Goal: Task Accomplishment & Management: Use online tool/utility

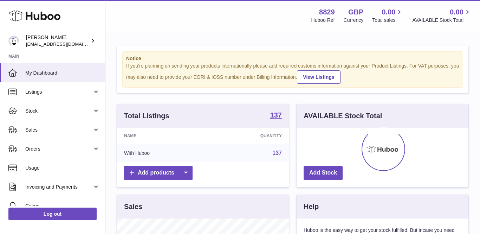
scroll to position [110, 172]
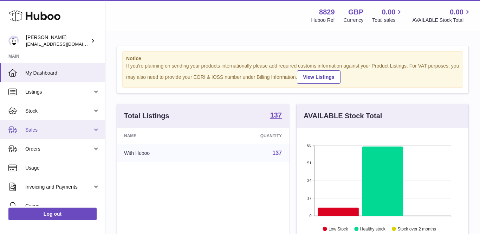
click at [41, 129] on span "Sales" at bounding box center [58, 130] width 67 height 7
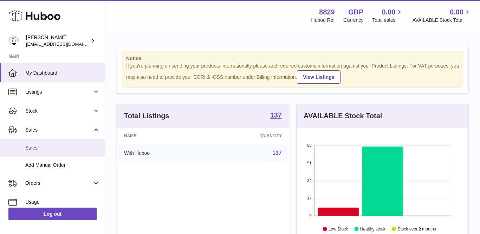
click at [37, 142] on link "Sales" at bounding box center [52, 147] width 105 height 17
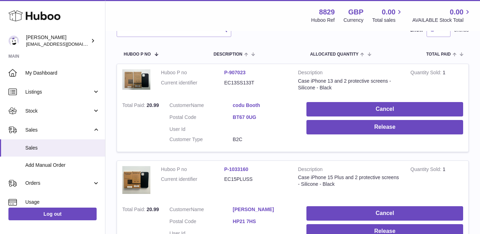
scroll to position [93, 0]
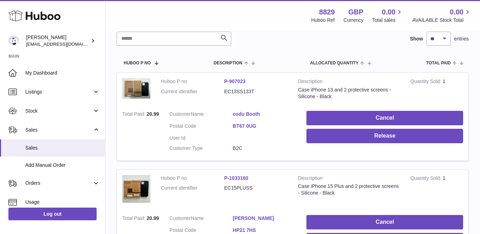
click at [249, 111] on link "codu Booth" at bounding box center [264, 114] width 63 height 7
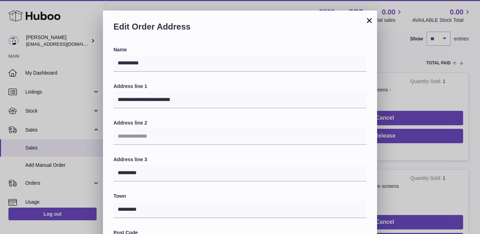
click at [370, 17] on button "×" at bounding box center [369, 20] width 8 height 8
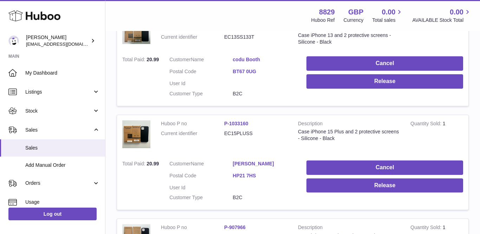
scroll to position [176, 0]
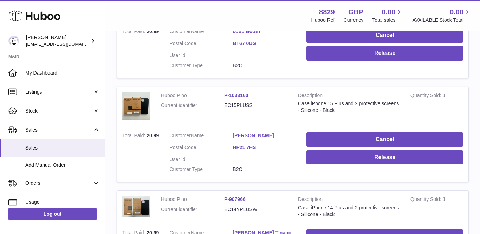
click at [244, 134] on link "[PERSON_NAME]" at bounding box center [264, 135] width 63 height 7
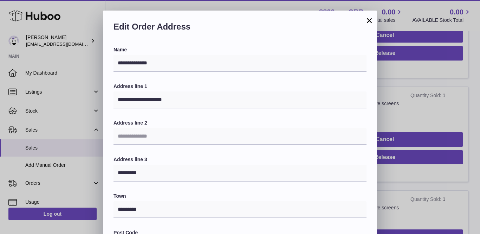
click at [367, 22] on button "×" at bounding box center [369, 20] width 8 height 8
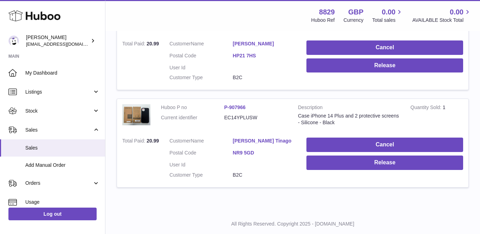
scroll to position [275, 0]
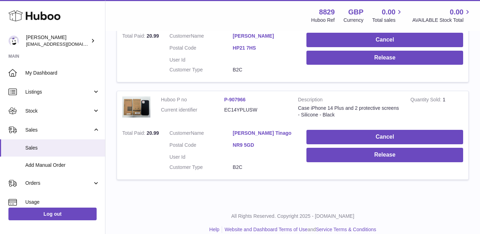
click at [253, 131] on link "[PERSON_NAME] Tinago" at bounding box center [264, 133] width 63 height 7
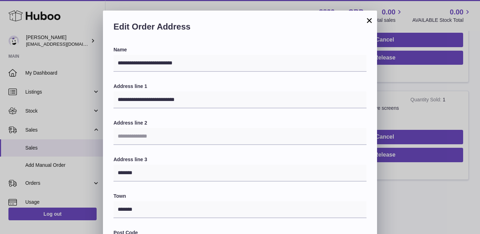
click at [368, 20] on button "×" at bounding box center [369, 20] width 8 height 8
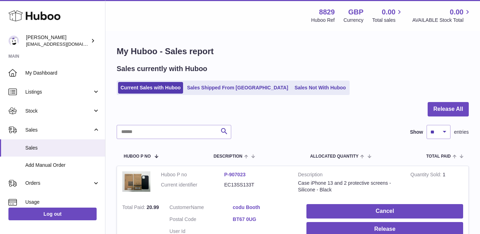
scroll to position [0, 0]
click at [444, 104] on button "Release All" at bounding box center [448, 109] width 41 height 14
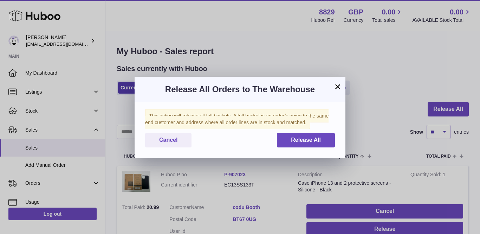
click at [323, 132] on div "This action will release all full baskets. A full basket is an order/s going to…" at bounding box center [240, 130] width 211 height 56
click at [321, 138] on span "Release All" at bounding box center [306, 140] width 30 height 6
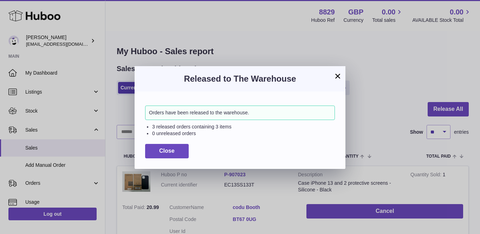
click at [336, 78] on button "×" at bounding box center [338, 76] width 8 height 8
